Goal: Information Seeking & Learning: Find specific fact

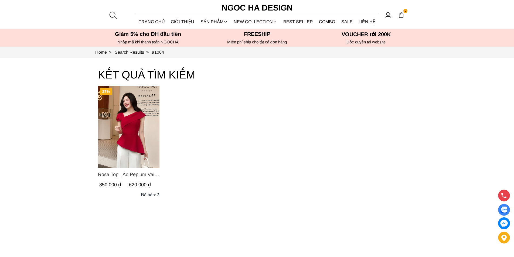
click at [113, 16] on div at bounding box center [113, 15] width 8 height 8
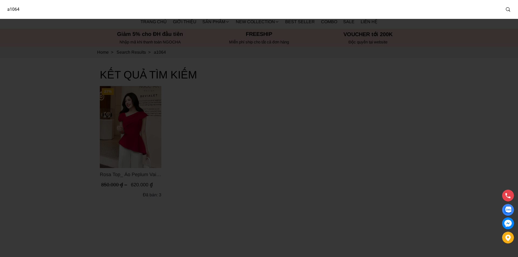
click at [103, 15] on input "a1064" at bounding box center [252, 9] width 498 height 12
type input "a1062"
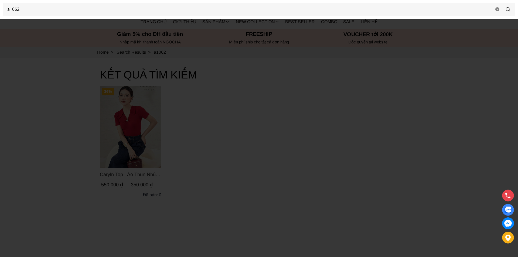
click at [179, 140] on div at bounding box center [259, 128] width 518 height 257
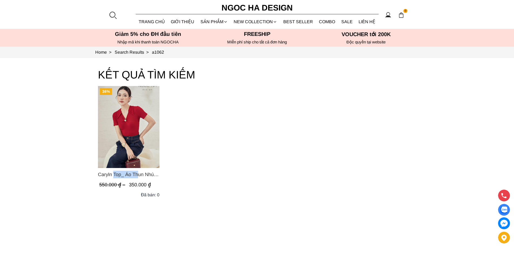
drag, startPoint x: 95, startPoint y: 174, endPoint x: 121, endPoint y: 173, distance: 25.9
click at [121, 173] on section "KẾT QUẢ TÌM KIẾM 36% Caryln Top_ Áo Thun Nhún Ngực Tay Cộc Màu Đỏ A1062 550.000…" at bounding box center [257, 168] width 514 height 221
copy span "Caryln Top"
click at [111, 18] on div at bounding box center [113, 15] width 8 height 8
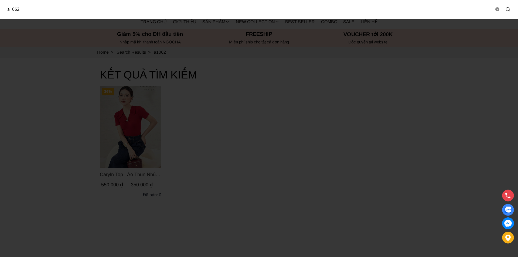
click at [109, 13] on input "a1062" at bounding box center [248, 9] width 491 height 12
type input "cv137"
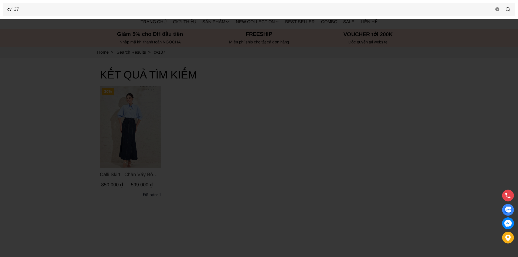
click at [144, 111] on div at bounding box center [259, 128] width 518 height 257
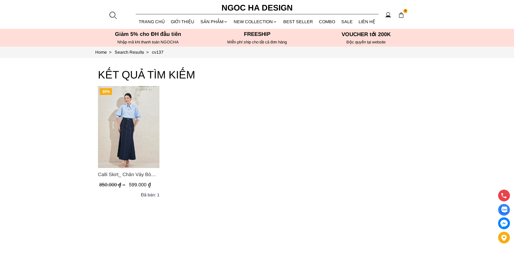
click at [144, 111] on img "Product image - Calli Skirt_ Chân Váy Bò Đuôi Cá May Chỉ Nổi CV137" at bounding box center [128, 127] width 61 height 82
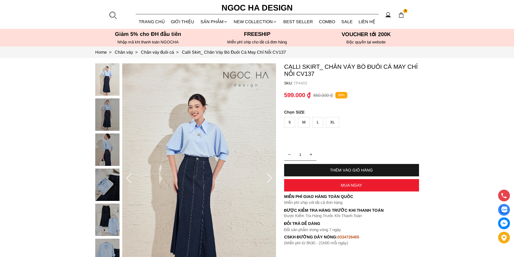
click at [303, 65] on section "Calli Skirt_ Chân Váy Bò Đuôi Cá May Chỉ Nổi CV137 SKU: TP4403 1 THÊM VÀO GIỎ H…" at bounding box center [257, 178] width 514 height 241
click at [285, 68] on p "Calli Skirt_ Chân Váy Bò Đuôi Cá May Chỉ Nổi CV137" at bounding box center [351, 70] width 135 height 14
click at [298, 57] on section "Home > Chân váy > Chân váy đuôi cá > Calli Skirt_ Chân Váy Bò Đuôi Cá May Chỉ N…" at bounding box center [257, 52] width 514 height 11
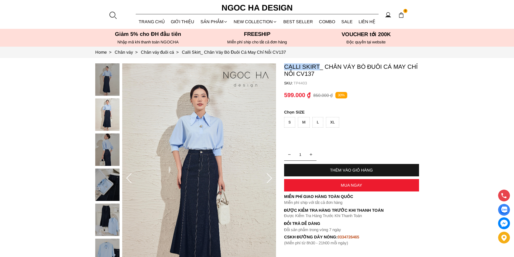
drag, startPoint x: 320, startPoint y: 64, endPoint x: 286, endPoint y: 66, distance: 34.1
click at [286, 66] on p "Calli Skirt_ Chân Váy Bò Đuôi Cá May Chỉ Nổi CV137" at bounding box center [351, 70] width 135 height 14
copy p "Calli Skirt"
